Goal: Information Seeking & Learning: Learn about a topic

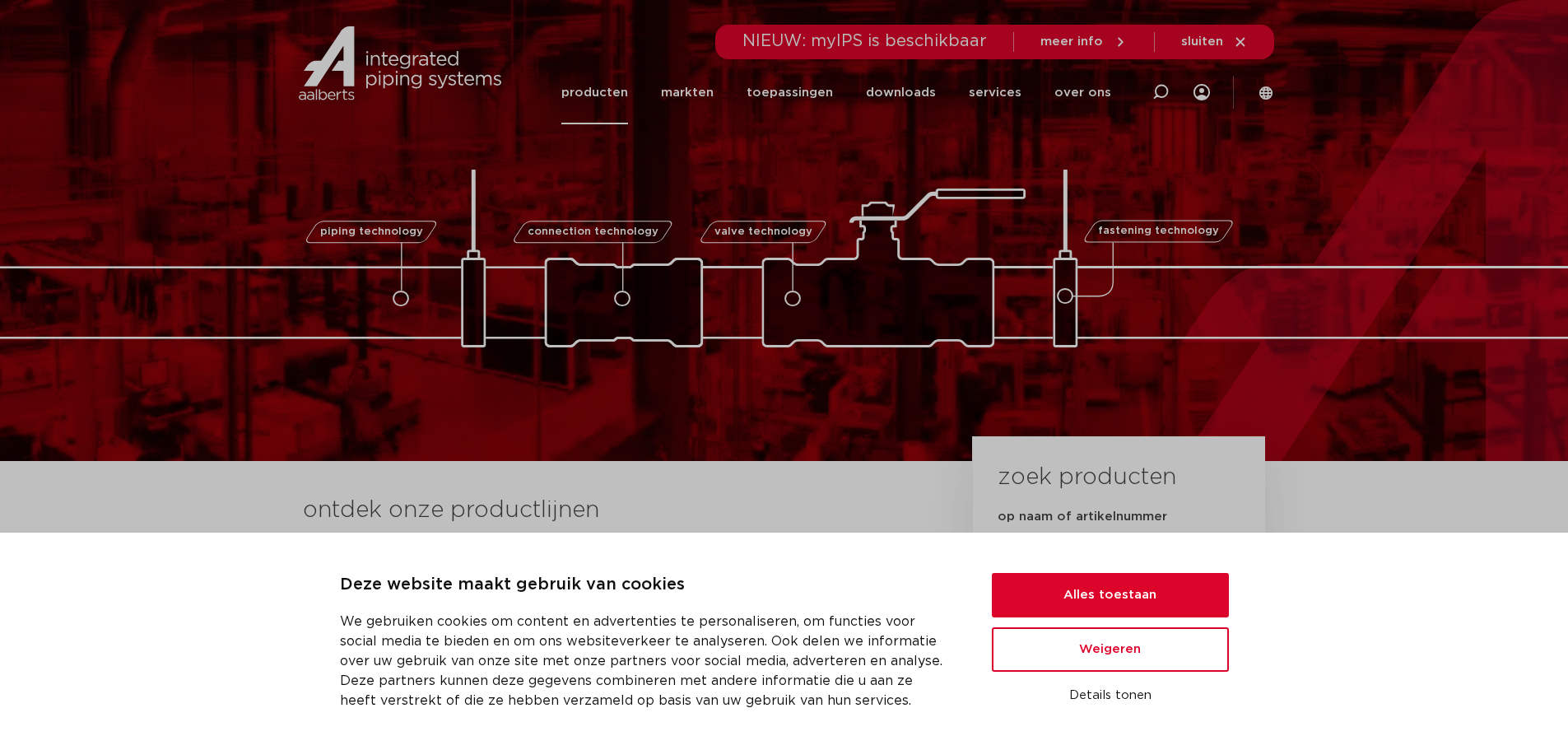
click at [600, 78] on link "producten" at bounding box center [595, 93] width 67 height 63
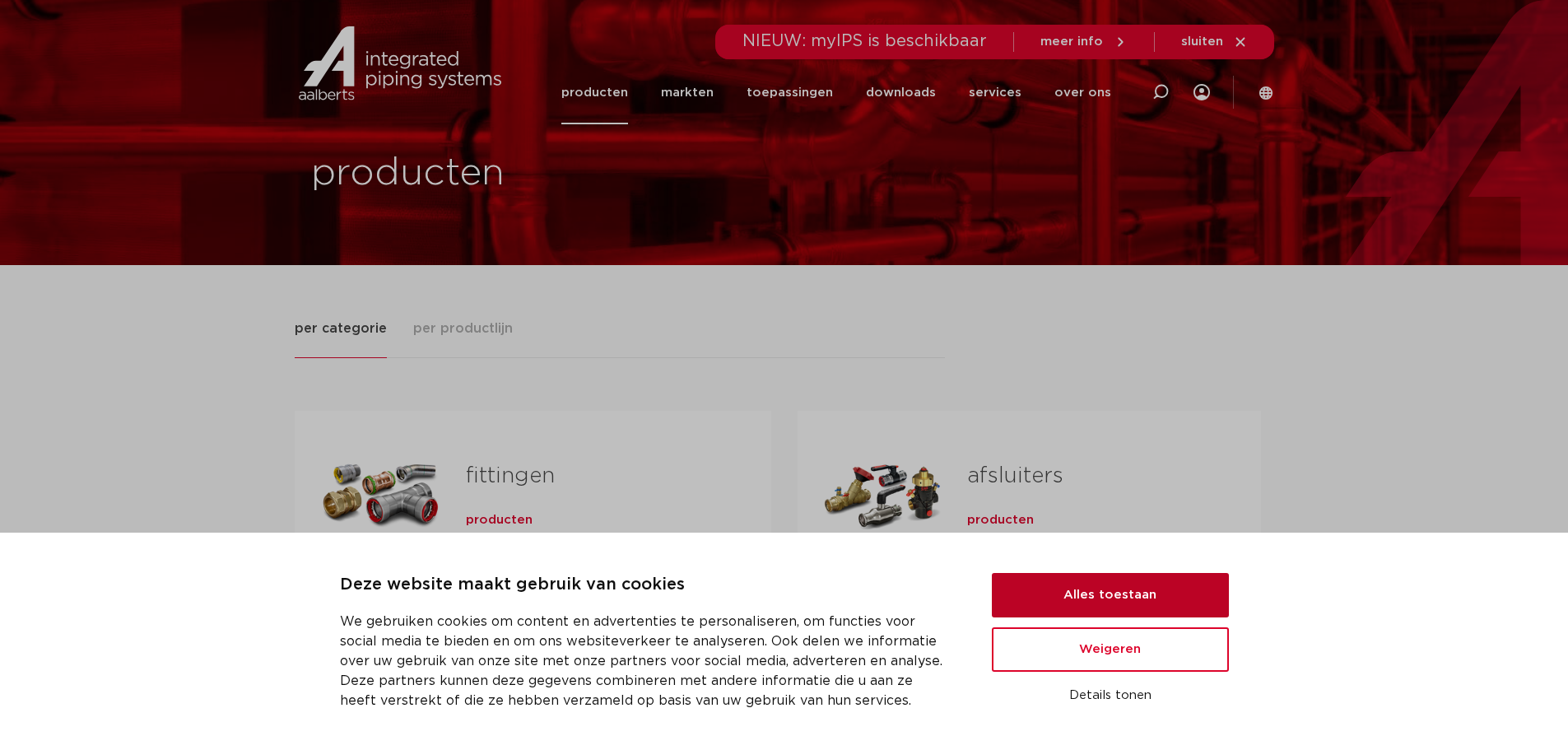
click at [1111, 598] on button "Alles toestaan" at bounding box center [1110, 595] width 237 height 44
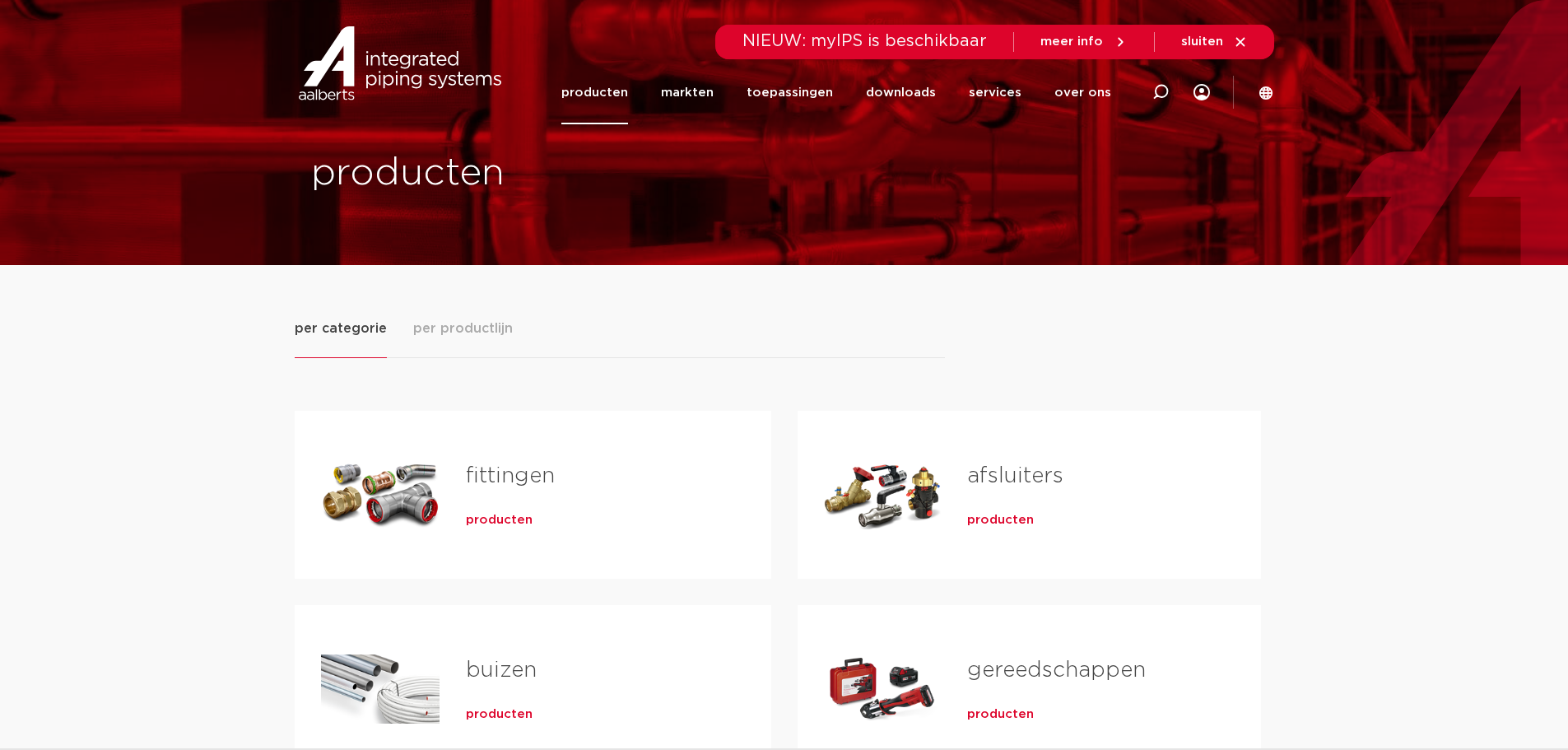
click at [533, 517] on div "producten" at bounding box center [592, 517] width 252 height 23
click at [528, 471] on link "fittingen" at bounding box center [510, 476] width 89 height 22
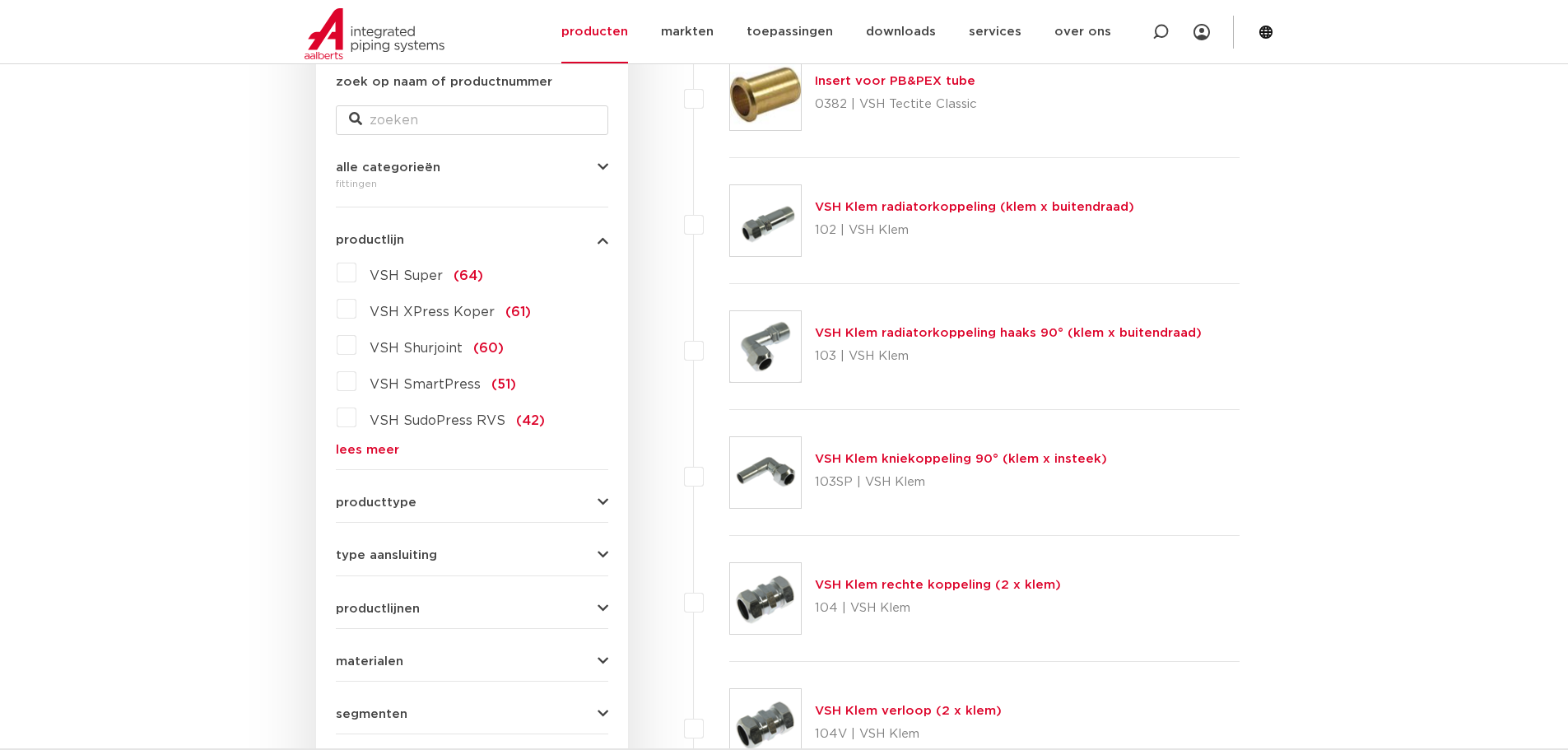
scroll to position [329, 0]
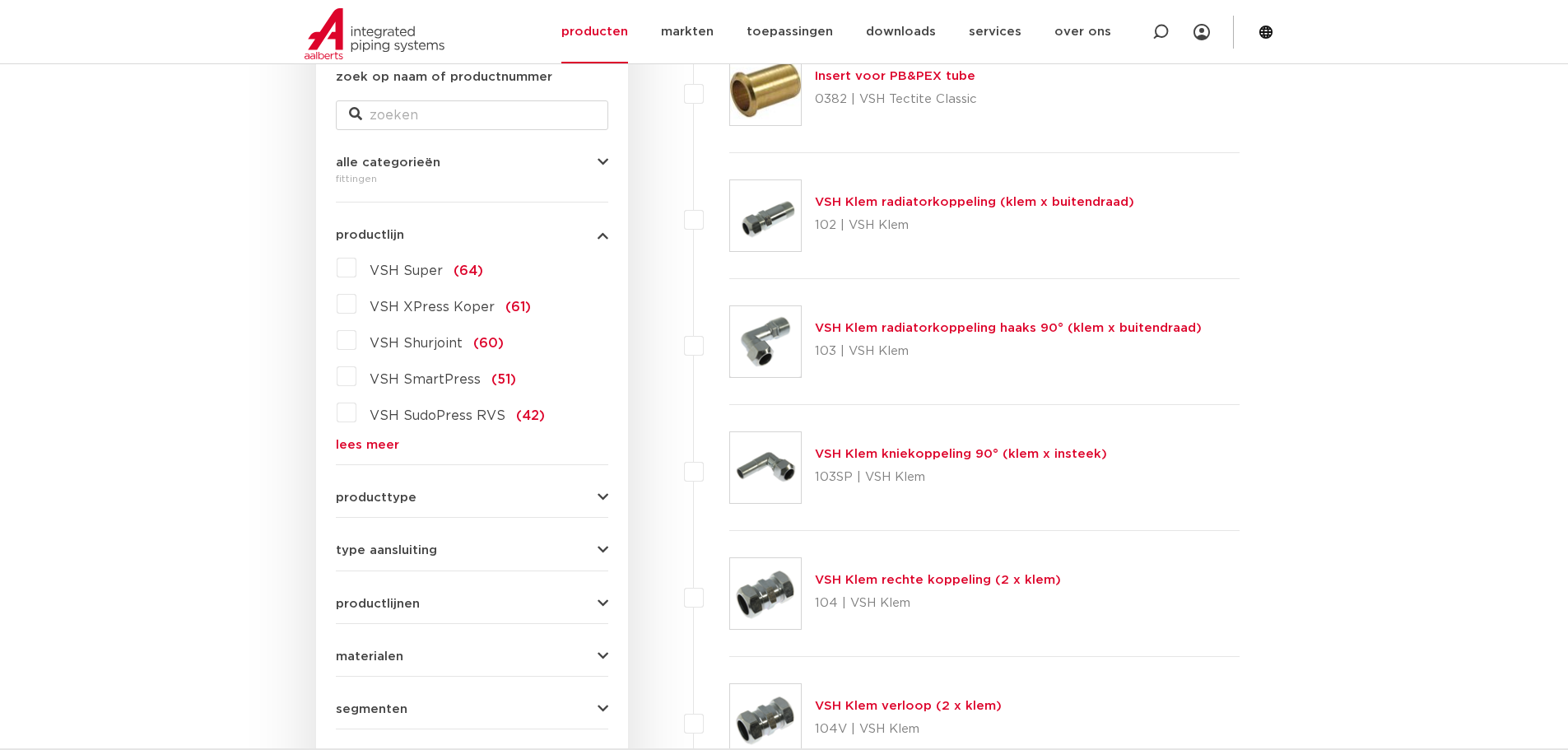
click at [373, 444] on link "lees meer" at bounding box center [472, 445] width 272 height 13
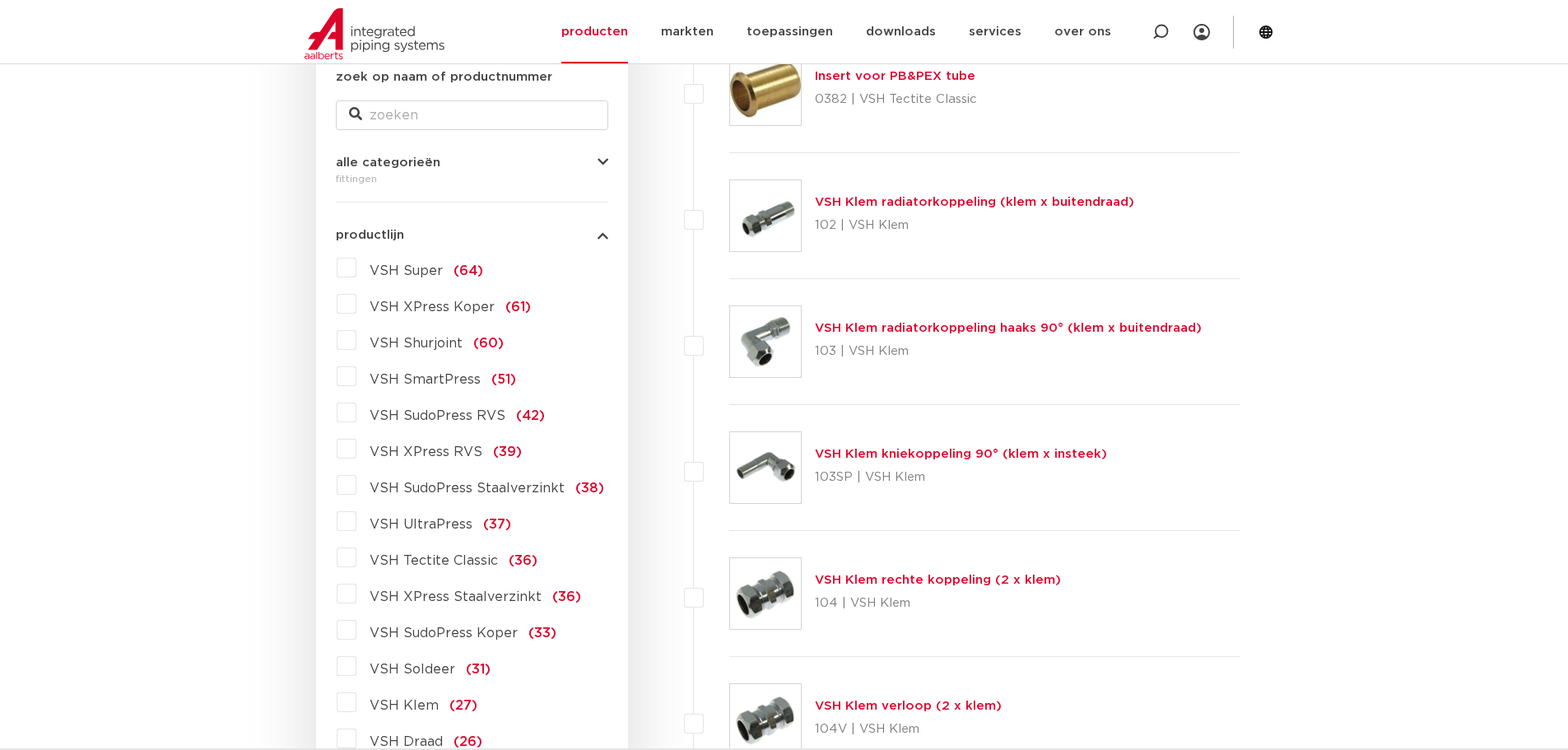
click at [437, 670] on span "VSH Soldeer" at bounding box center [412, 669] width 86 height 14
click at [0, 0] on input "VSH Soldeer (31)" at bounding box center [0, 0] width 0 height 0
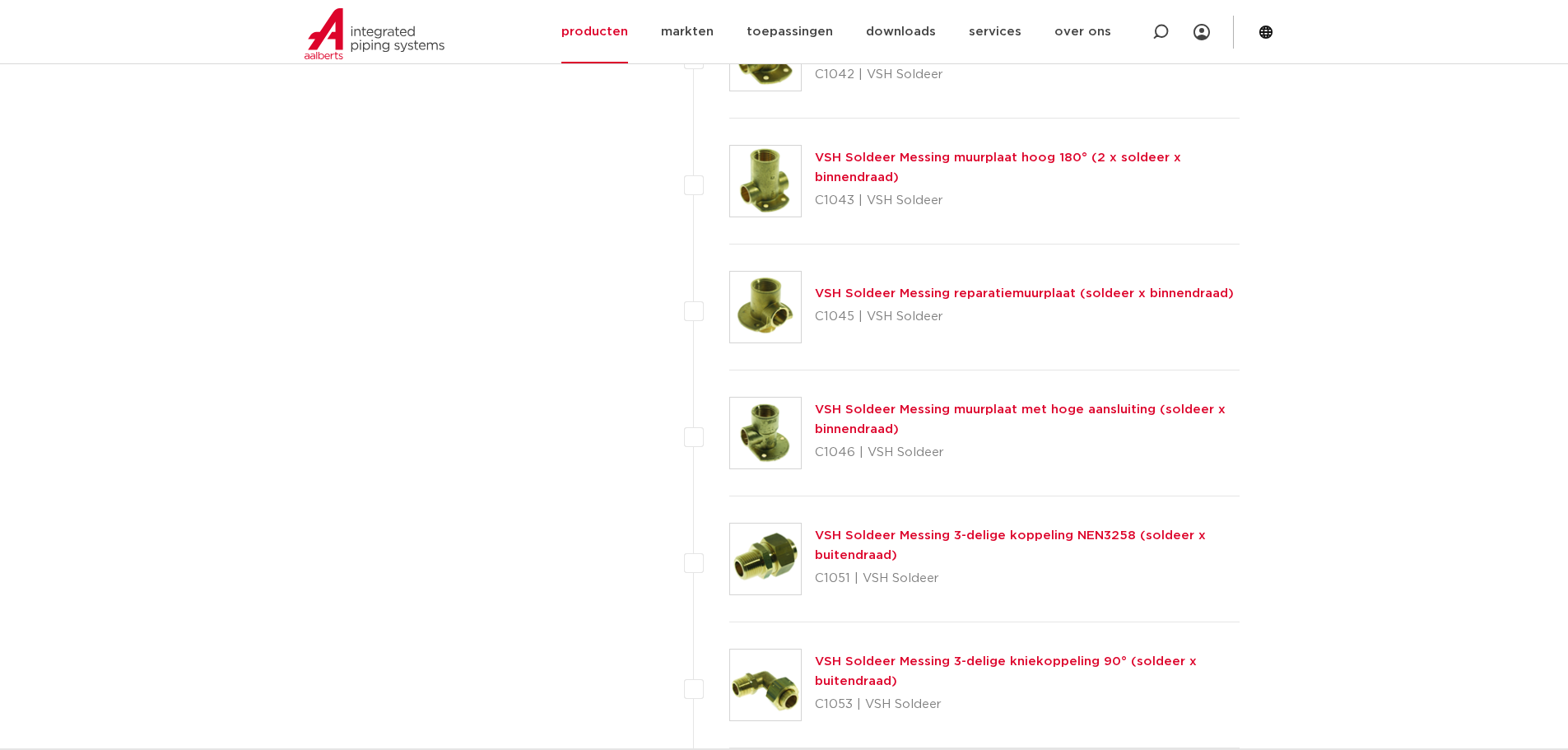
scroll to position [3129, 0]
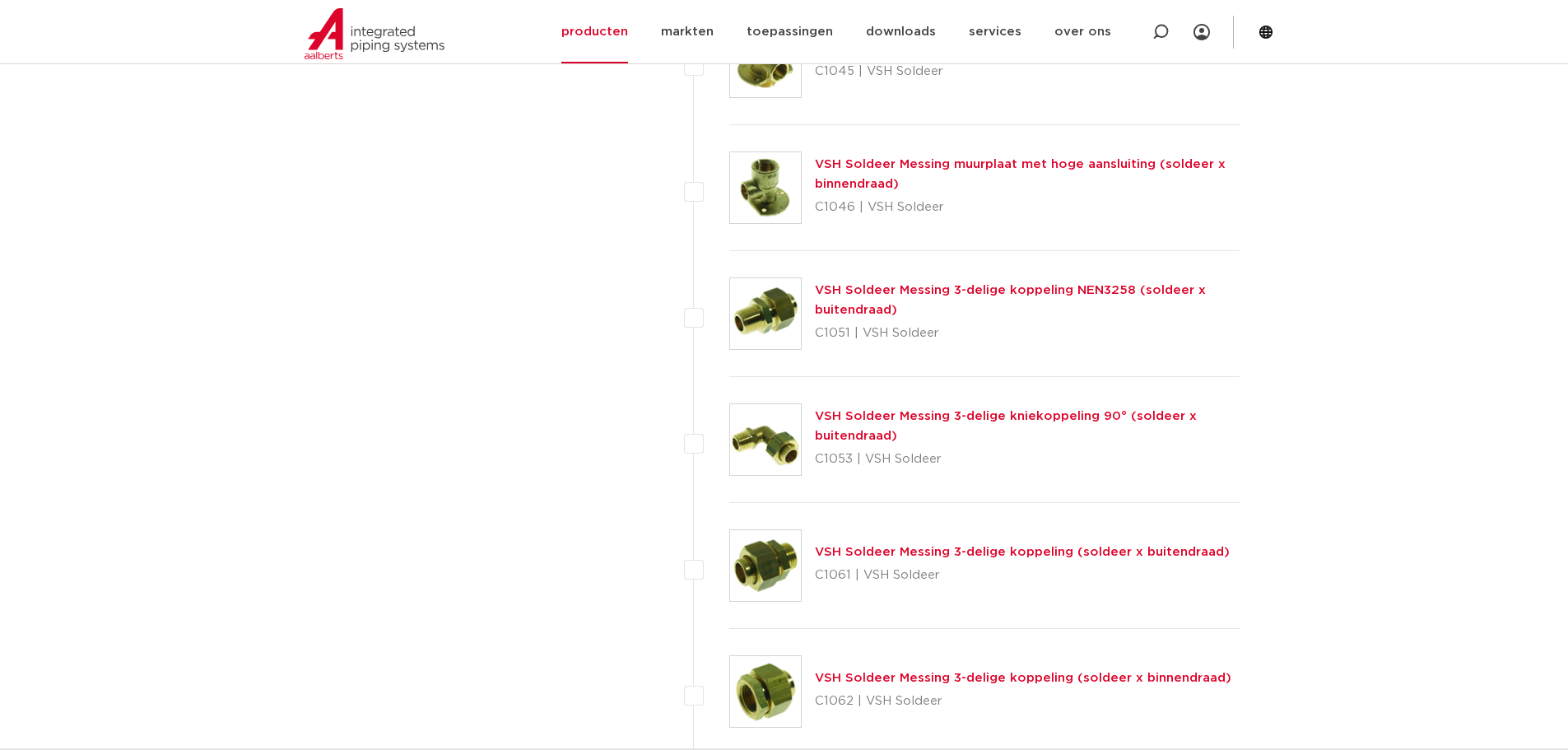
click at [961, 416] on link "VSH Soldeer Messing 3-delige kniekoppeling 90° (soldeer x buitendraad)" at bounding box center [1006, 426] width 382 height 32
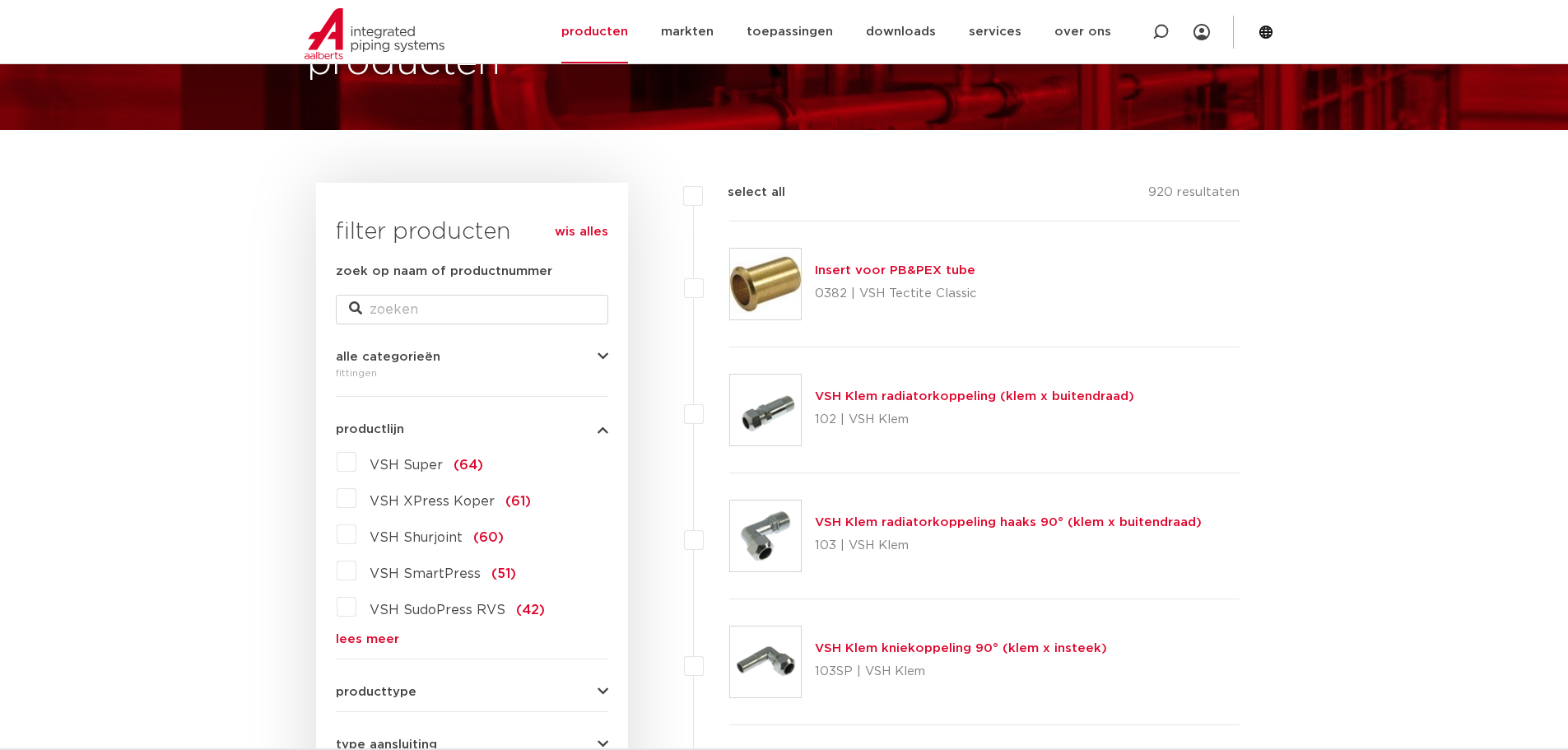
scroll to position [329, 0]
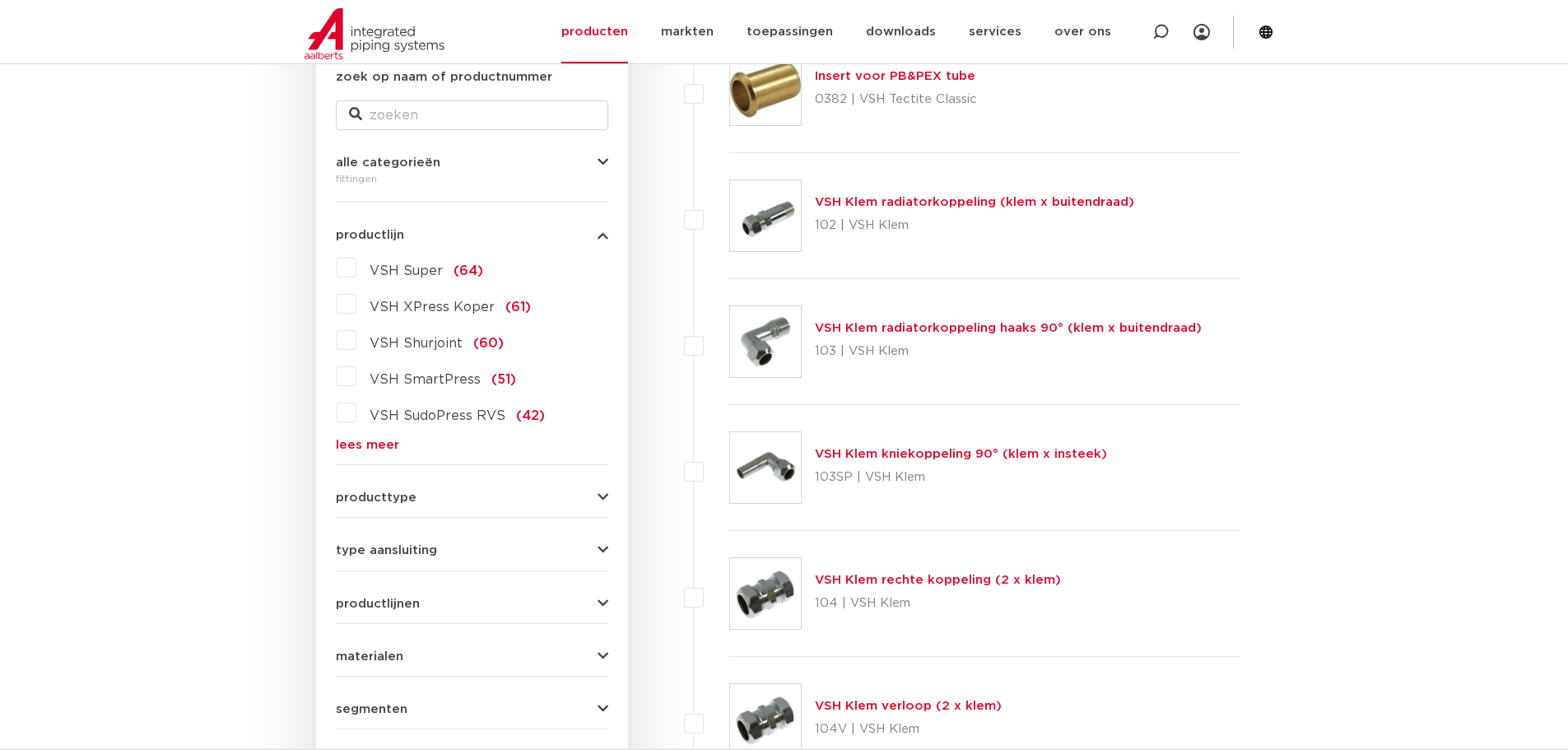
click at [382, 439] on link "lees meer" at bounding box center [472, 445] width 272 height 13
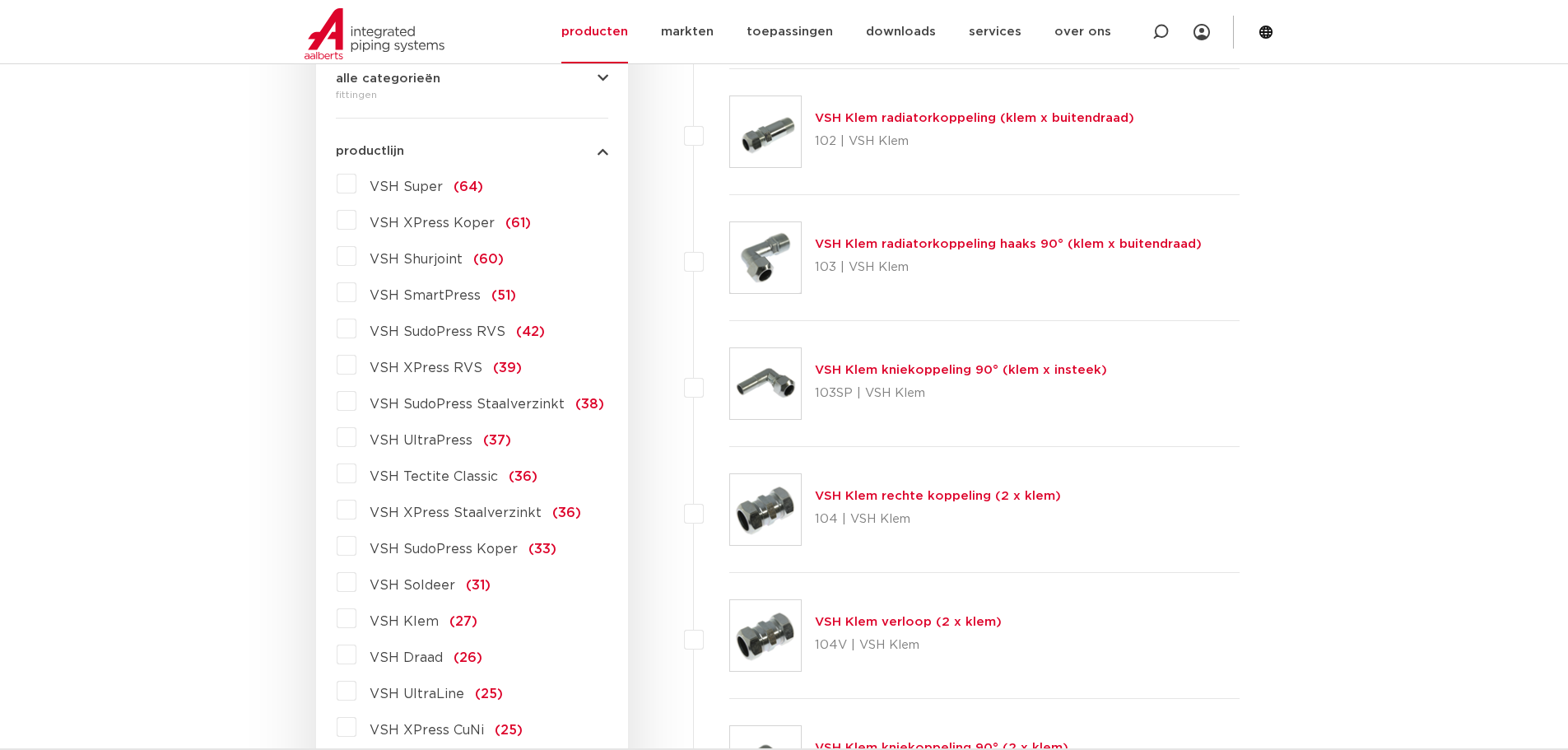
scroll to position [659, 0]
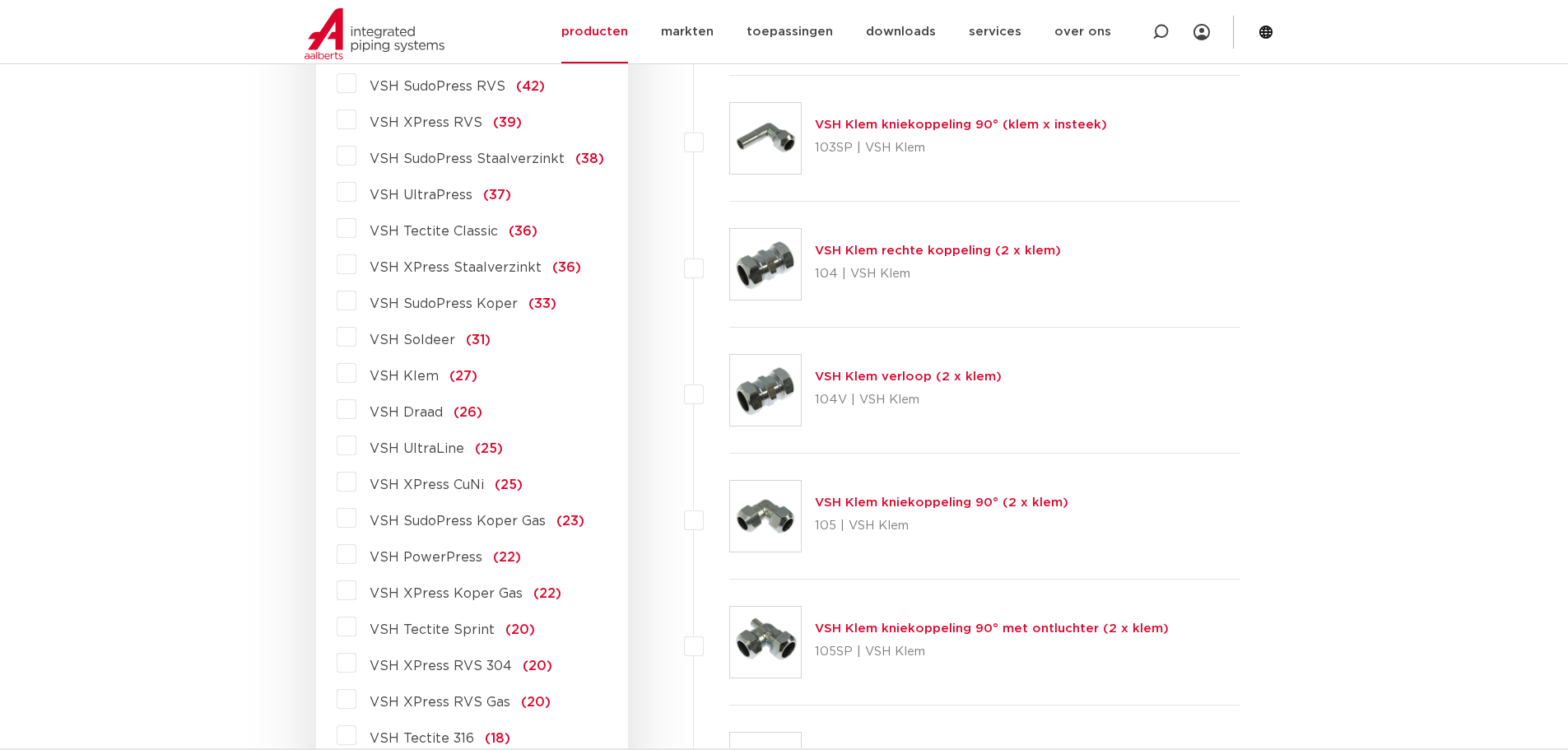
click at [419, 335] on span "VSH Soldeer" at bounding box center [412, 340] width 86 height 14
click at [0, 0] on input "VSH Soldeer (31)" at bounding box center [0, 0] width 0 height 0
